Goal: Task Accomplishment & Management: Complete application form

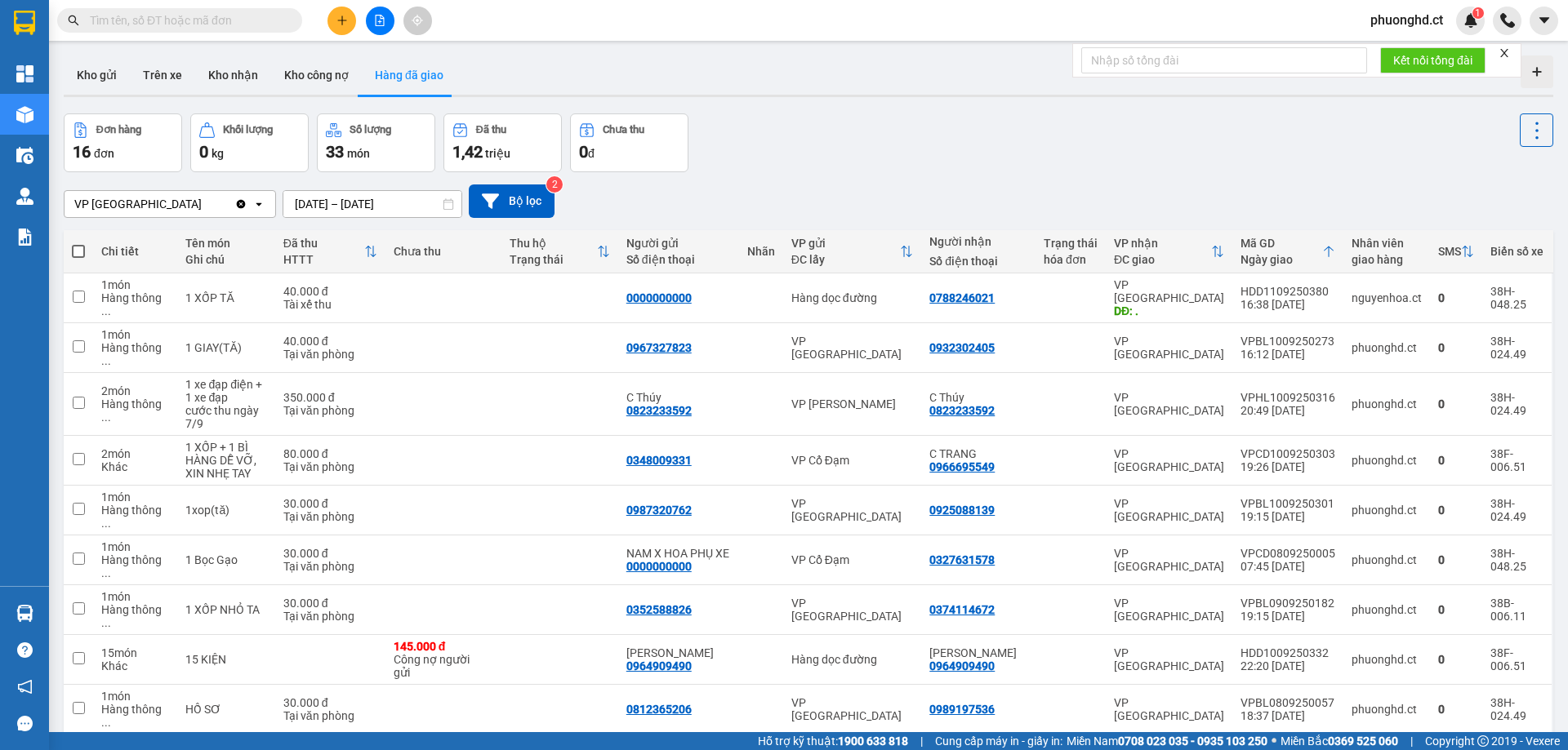
click at [169, 26] on input "text" at bounding box center [186, 20] width 192 height 18
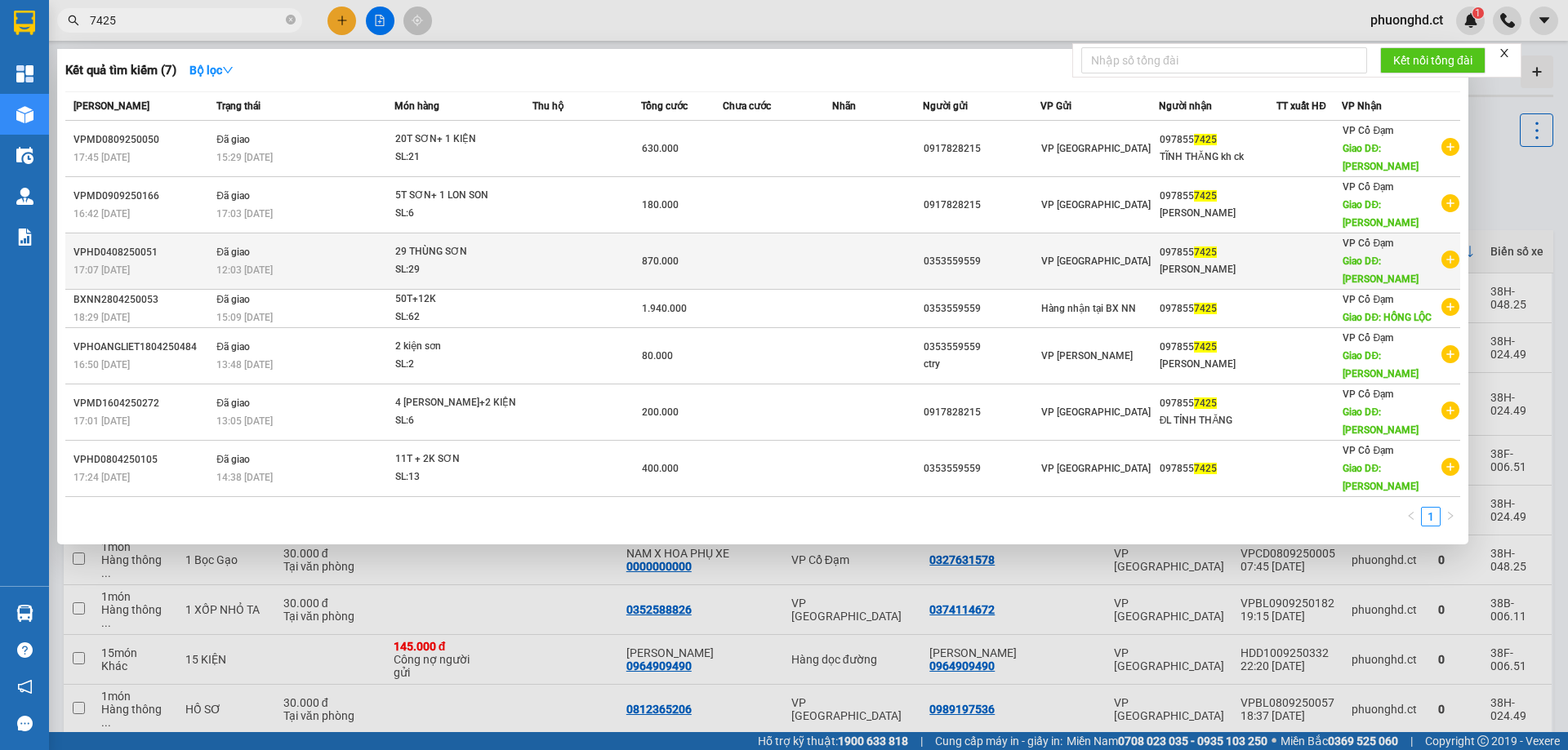
type input "7425"
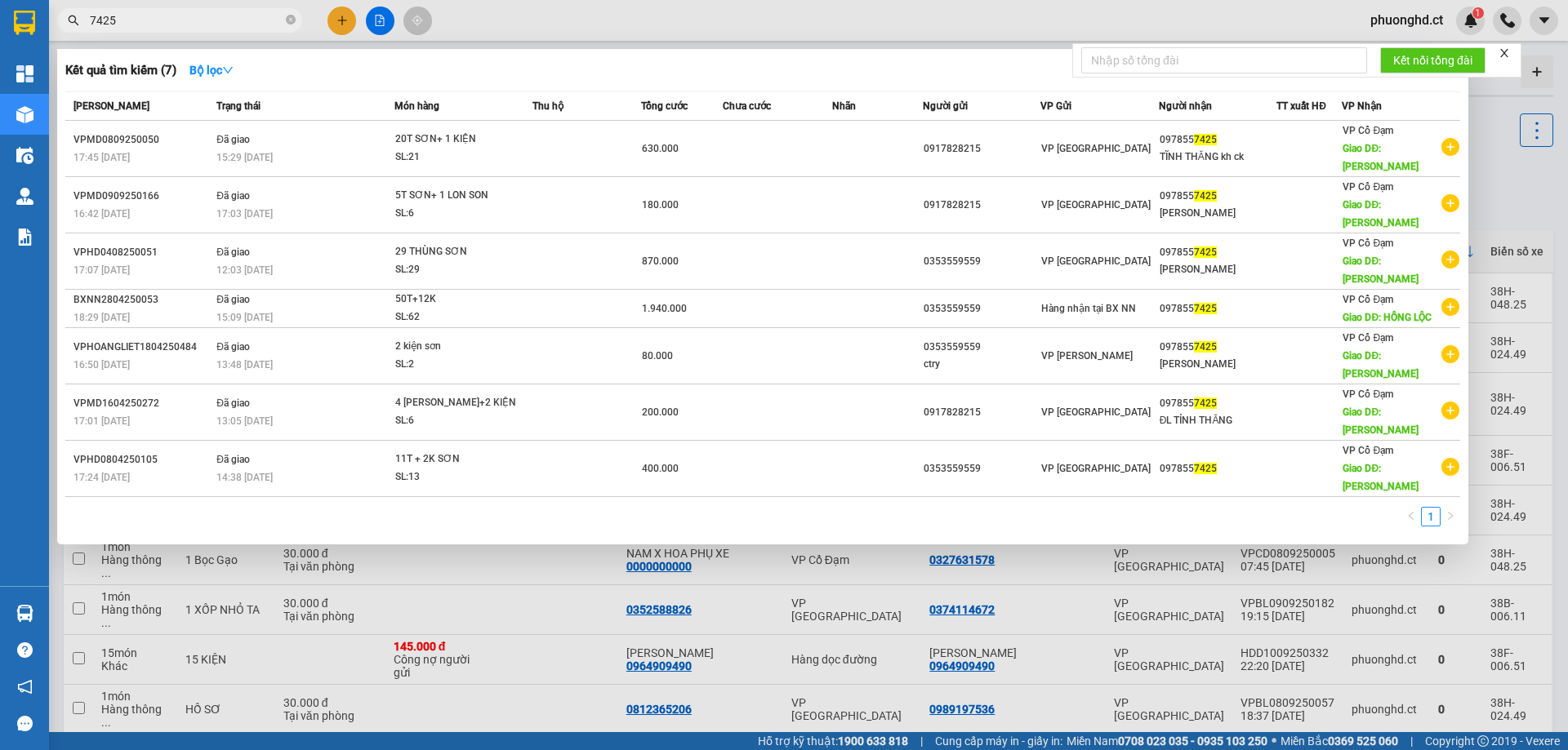
click at [1447, 251] on icon "plus-circle" at bounding box center [1450, 259] width 18 height 18
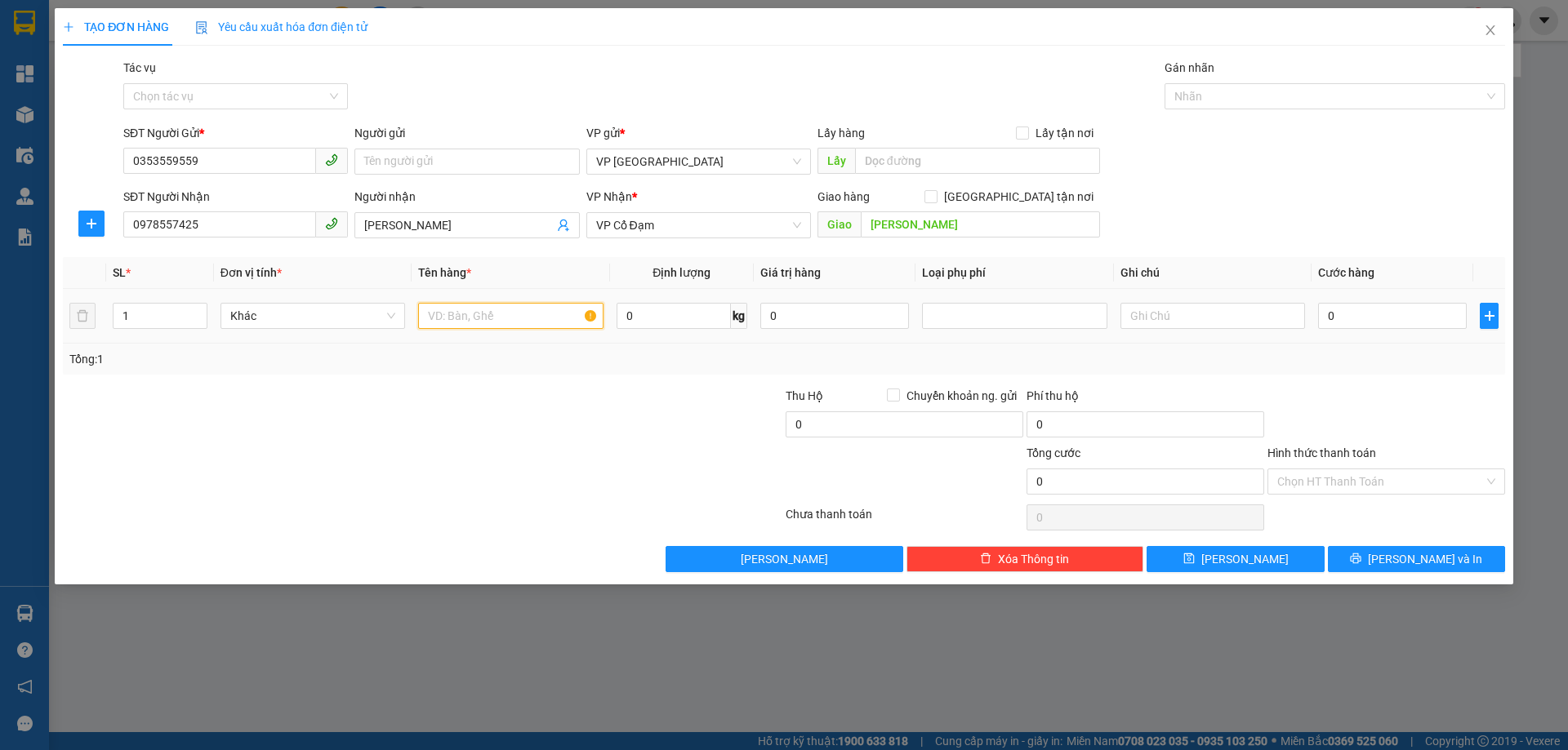
click at [518, 318] on input "text" at bounding box center [509, 316] width 185 height 26
type input "3T + 1 [PERSON_NAME]"
drag, startPoint x: 149, startPoint y: 320, endPoint x: 59, endPoint y: 329, distance: 90.4
click at [59, 329] on div "TẠO ĐƠN HÀNG Yêu cầu xuất hóa đơn điện tử Transit Pickup Surcharge Ids Transit …" at bounding box center [784, 296] width 1459 height 576
type input "4"
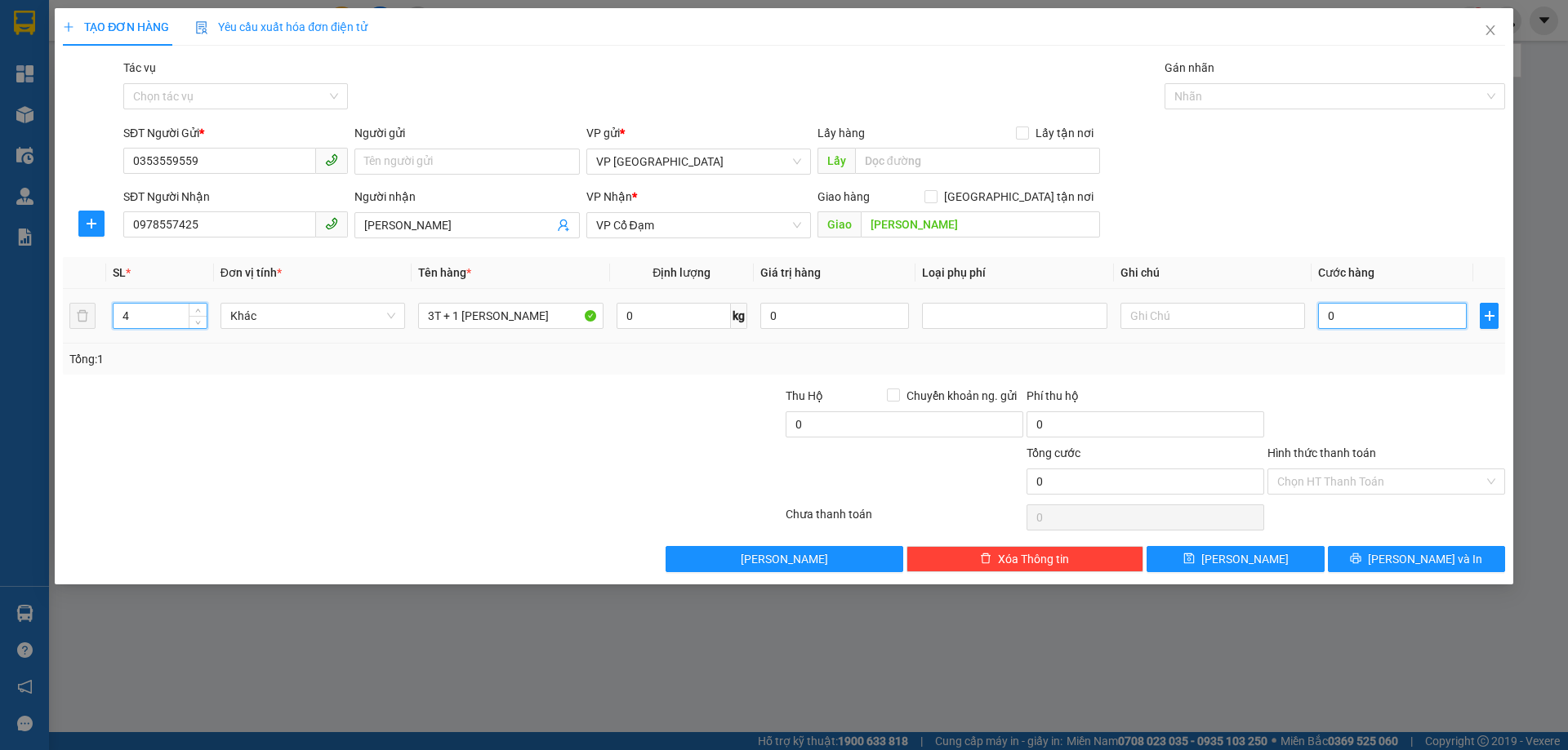
click at [1354, 320] on input "0" at bounding box center [1392, 316] width 148 height 26
type input "001"
type input "1"
type input "0.010"
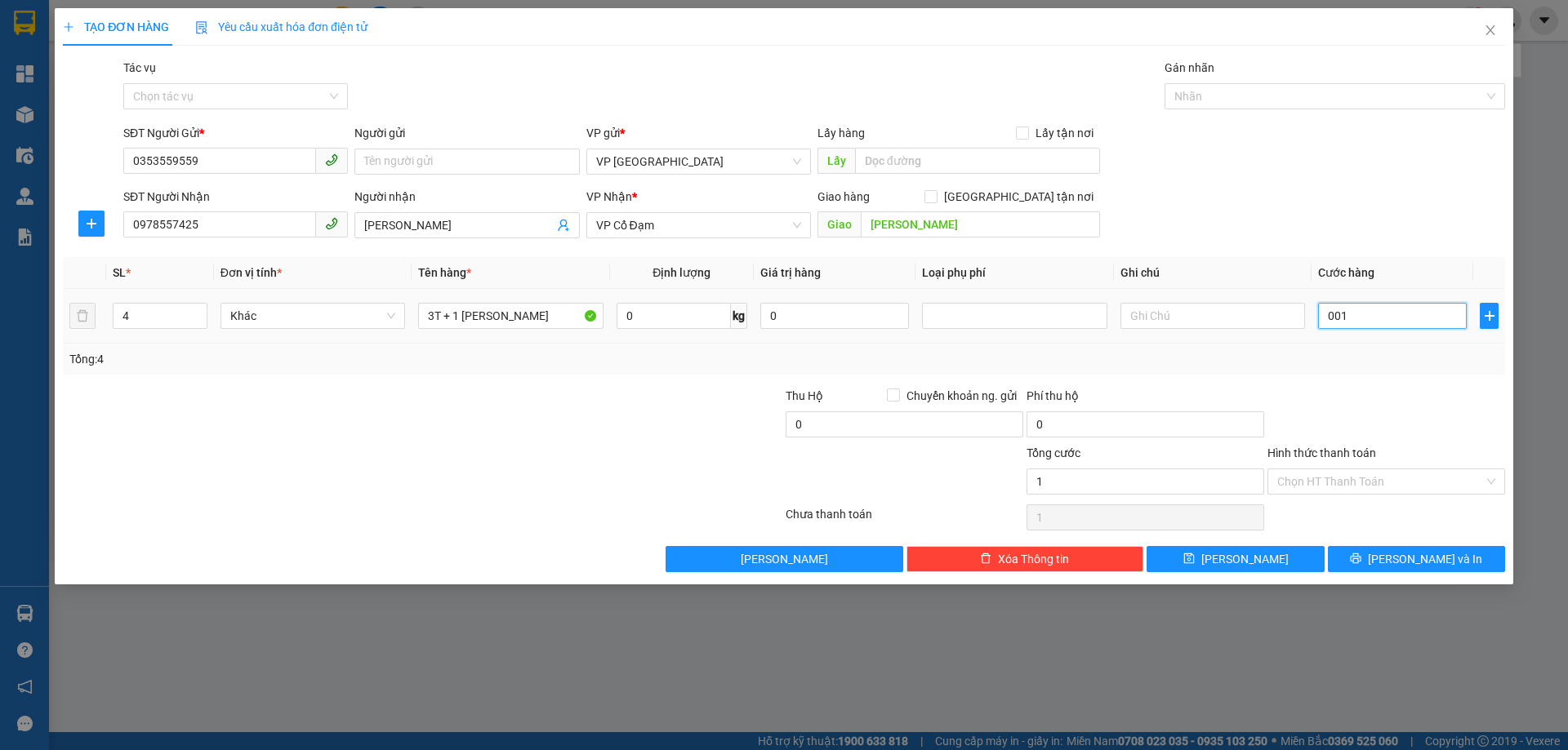
type input "10"
type input "00.100"
type input "100"
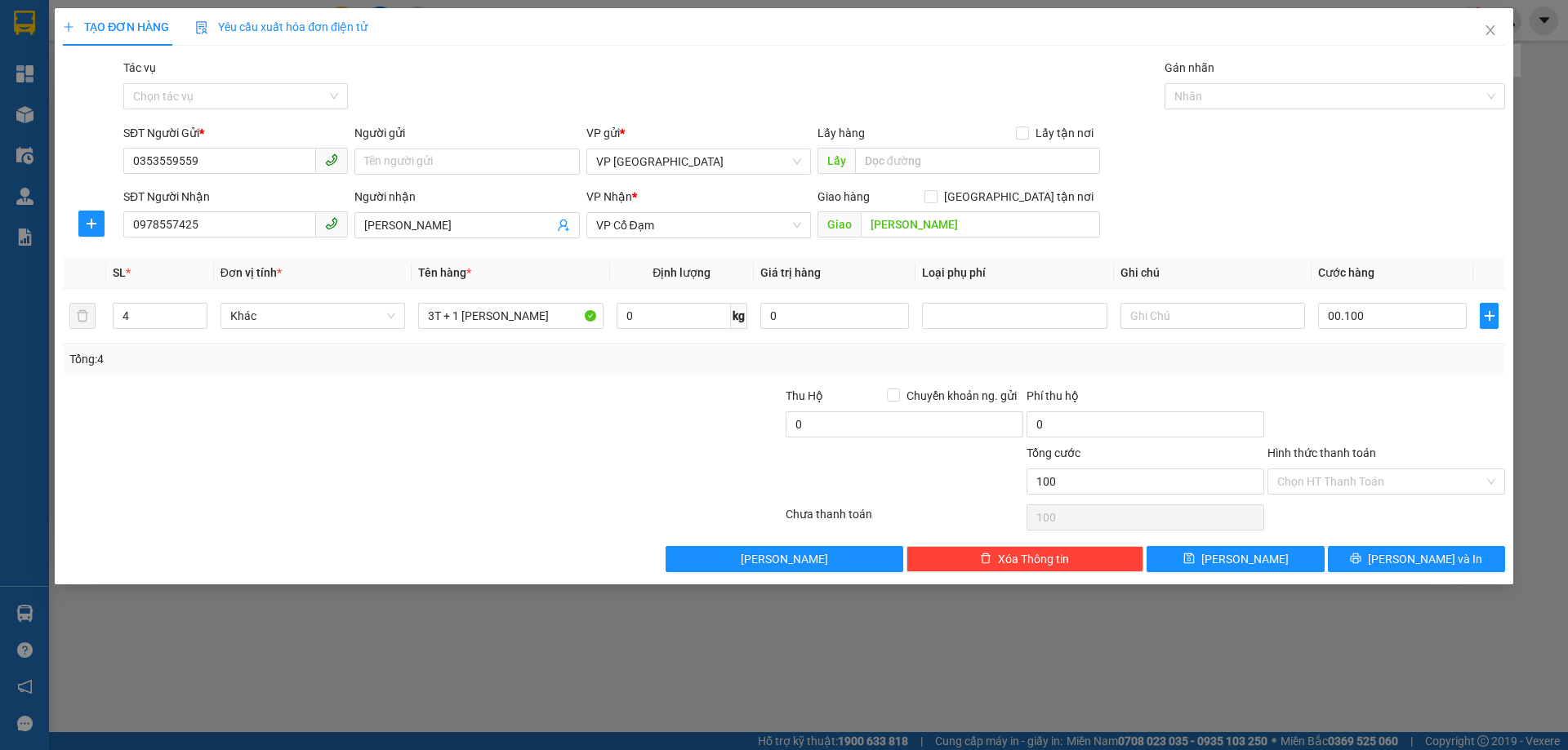
type input "100.000"
click at [1362, 184] on form "SĐT Người Gửi * 0353559559 Người gửi Tên người gửi VP gửi * VP [GEOGRAPHIC_DATA…" at bounding box center [783, 184] width 1442 height 121
click at [1377, 559] on button "[PERSON_NAME] và In" at bounding box center [1416, 559] width 177 height 26
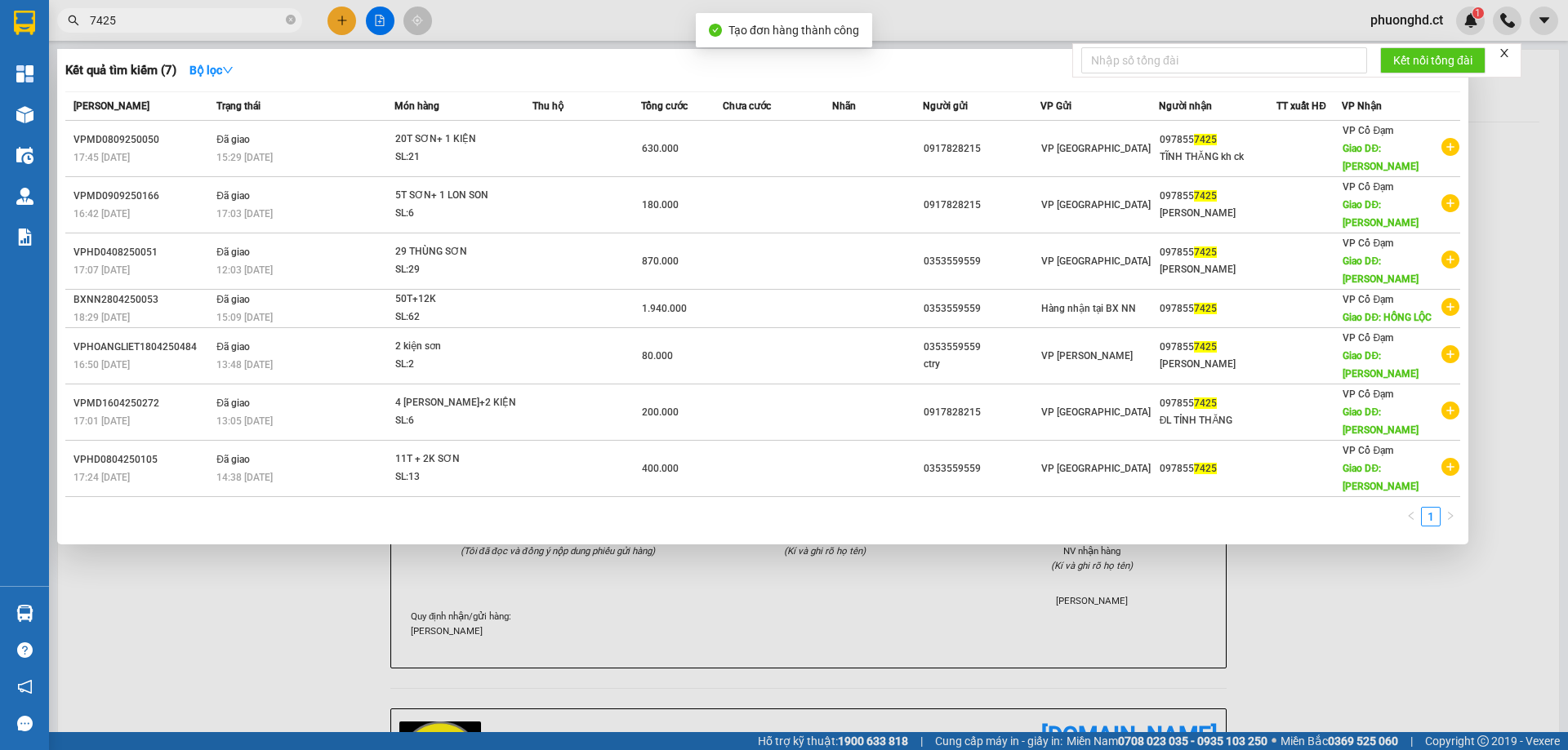
click at [1430, 606] on div at bounding box center [784, 375] width 1568 height 750
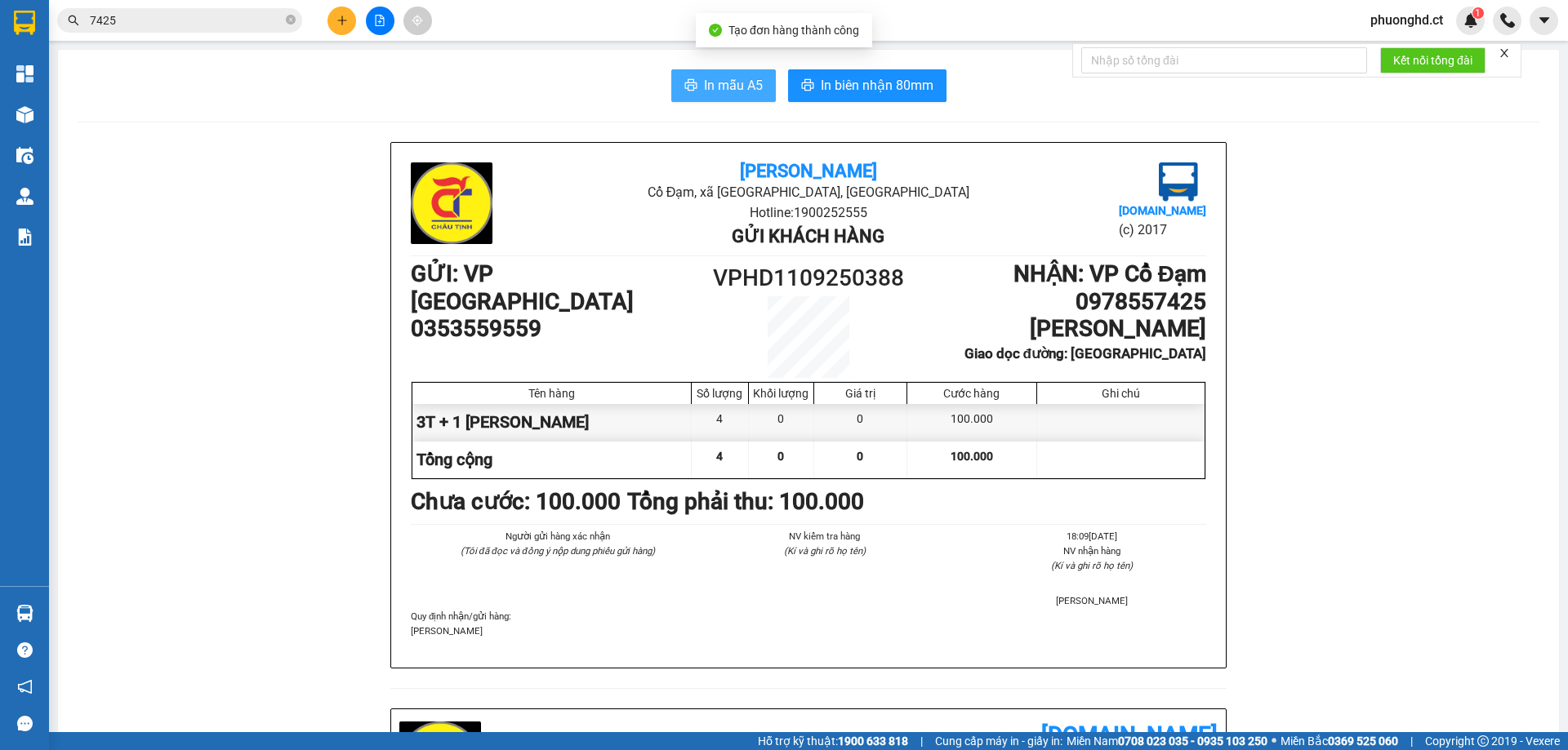
click at [704, 88] on span "In mẫu A5" at bounding box center [733, 85] width 59 height 20
click at [731, 89] on span "In mẫu A5" at bounding box center [733, 85] width 59 height 20
